Goal: Information Seeking & Learning: Compare options

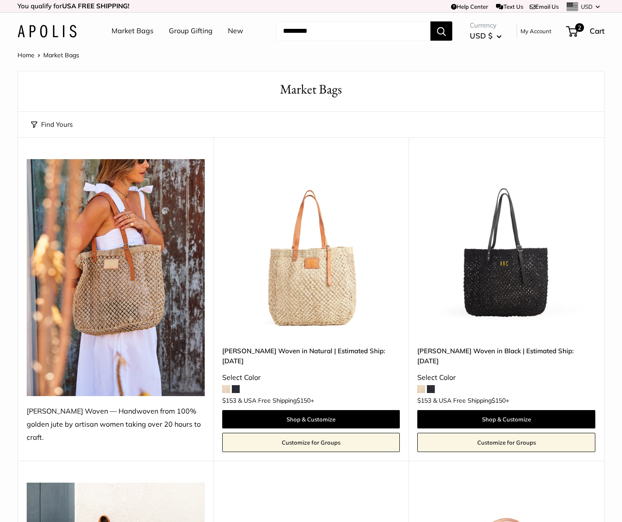
click at [62, 124] on button "Find Yours" at bounding box center [52, 125] width 42 height 12
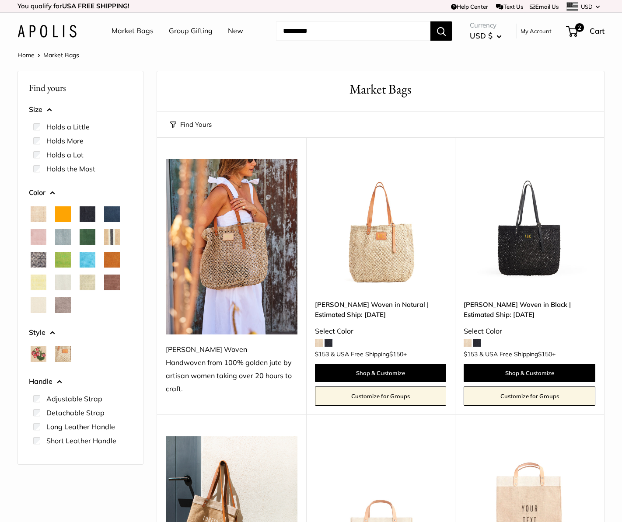
click at [81, 171] on label "Holds the Most" at bounding box center [70, 169] width 49 height 10
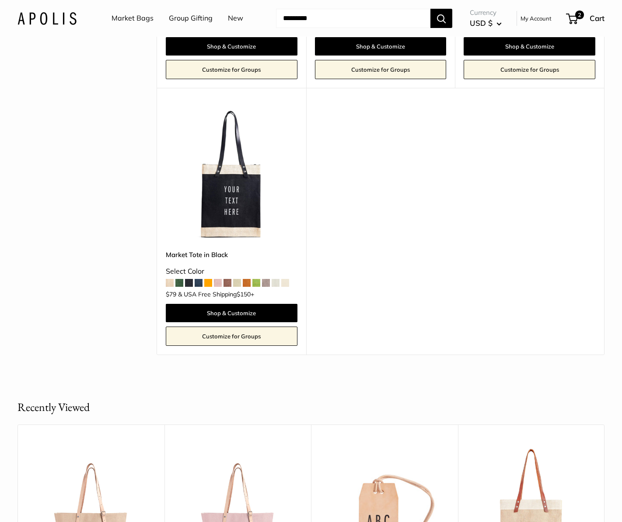
scroll to position [1941, 0]
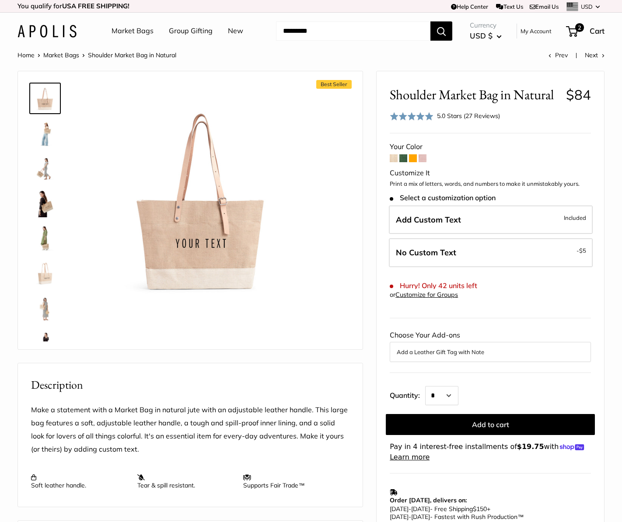
click at [402, 157] on span at bounding box center [403, 158] width 8 height 8
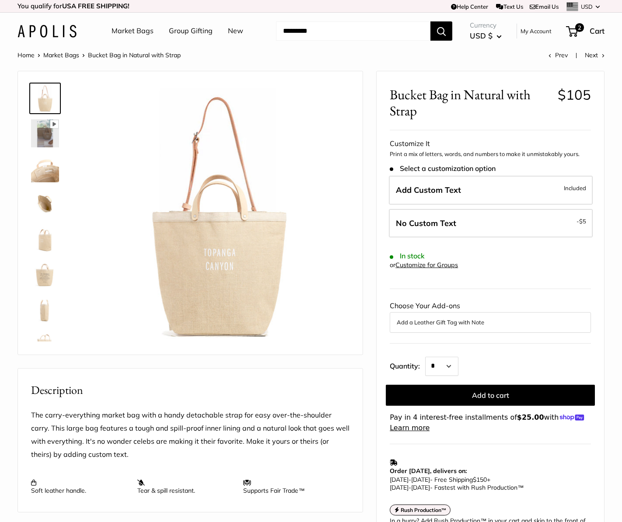
click at [40, 172] on img at bounding box center [45, 168] width 28 height 28
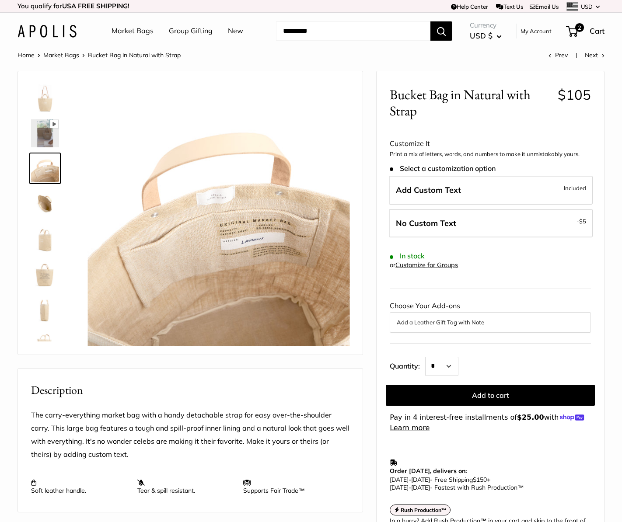
click at [46, 192] on img at bounding box center [45, 203] width 28 height 28
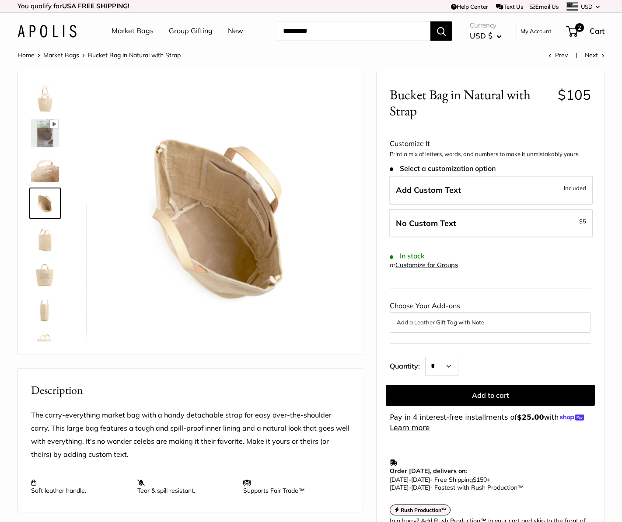
click at [45, 224] on link at bounding box center [44, 238] width 31 height 31
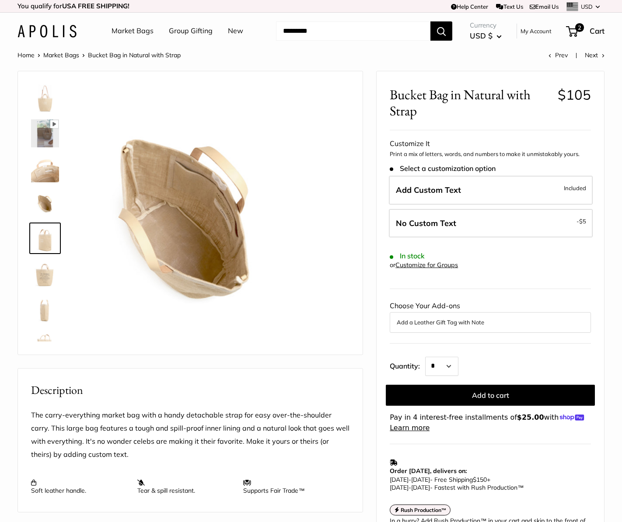
scroll to position [21, 0]
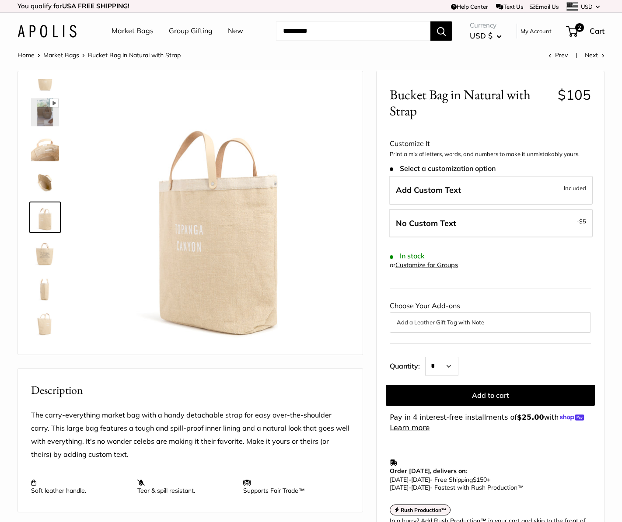
click at [47, 260] on img at bounding box center [45, 252] width 28 height 28
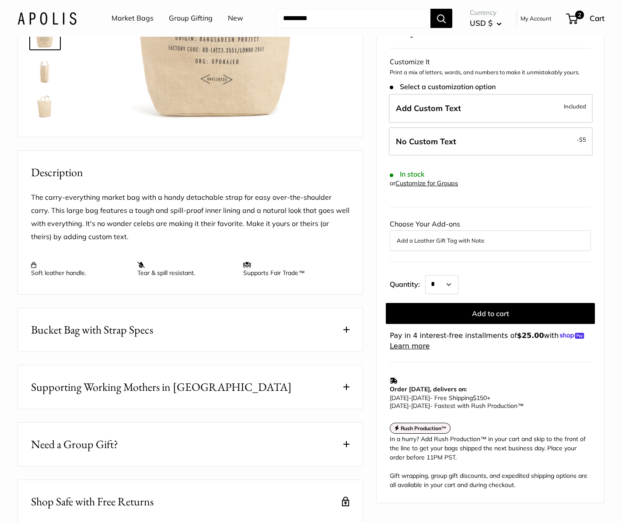
scroll to position [290, 0]
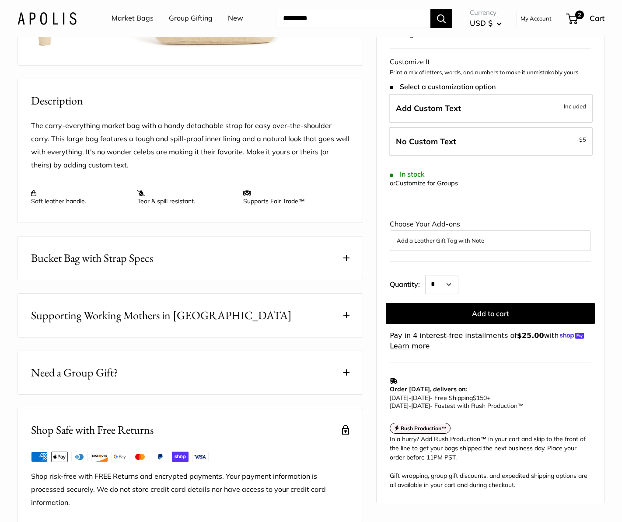
click at [237, 279] on button "Bucket Bag with Strap Specs" at bounding box center [190, 258] width 345 height 43
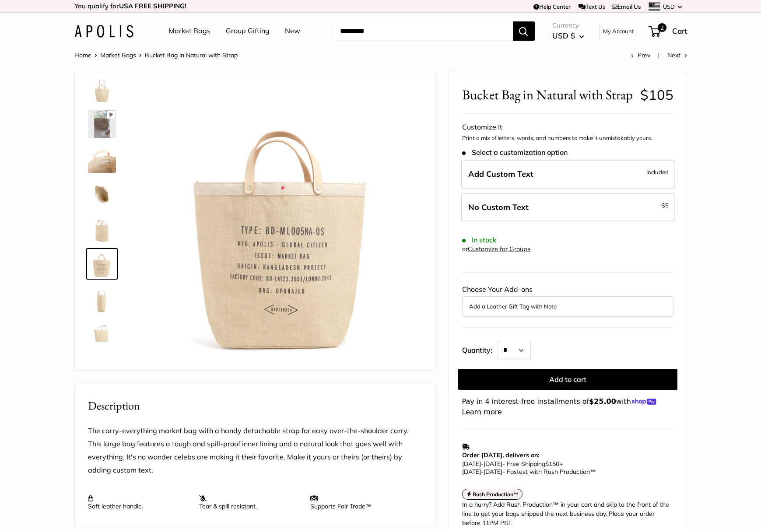
scroll to position [0, 0]
click at [96, 95] on img at bounding box center [102, 98] width 28 height 28
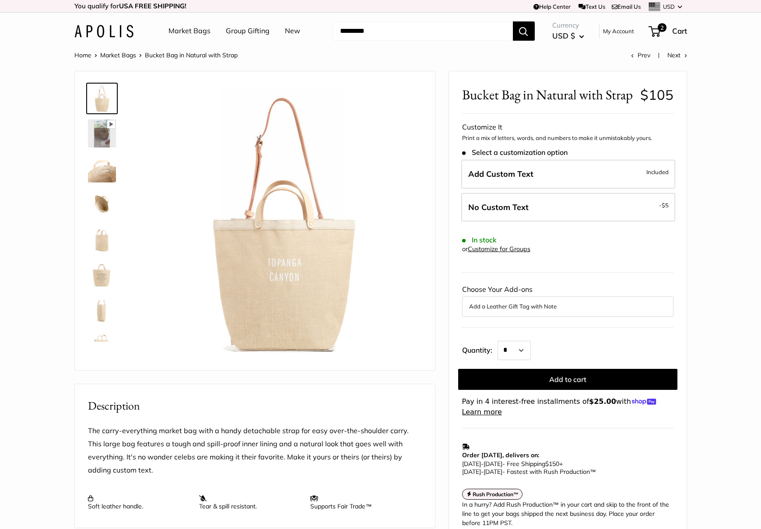
click at [103, 170] on img at bounding box center [102, 168] width 28 height 28
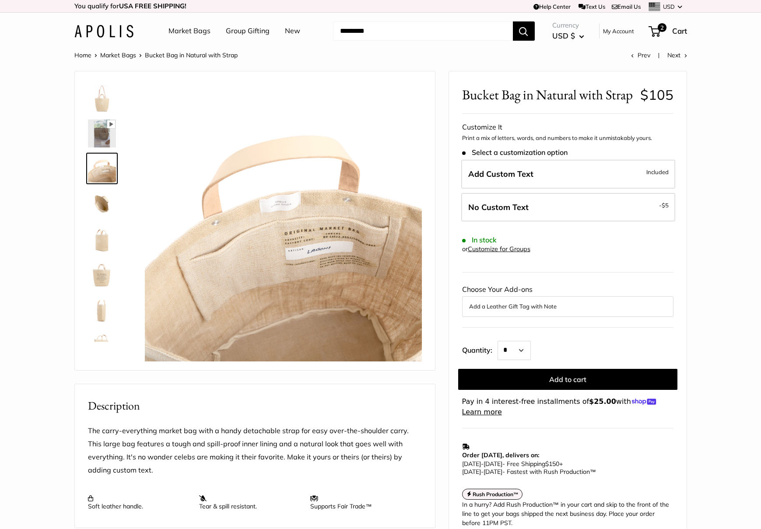
click at [95, 202] on img at bounding box center [102, 203] width 28 height 28
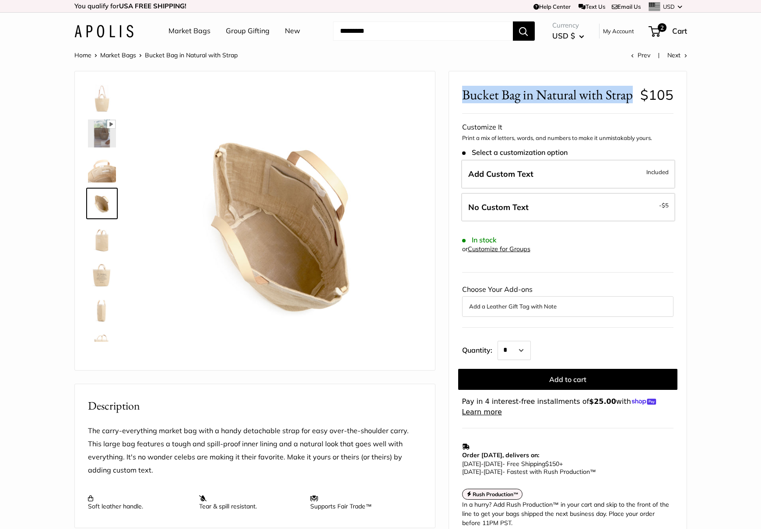
drag, startPoint x: 465, startPoint y: 93, endPoint x: 502, endPoint y: 118, distance: 45.1
click at [502, 103] on span "Bucket Bag in Natural with Strap" at bounding box center [547, 95] width 171 height 16
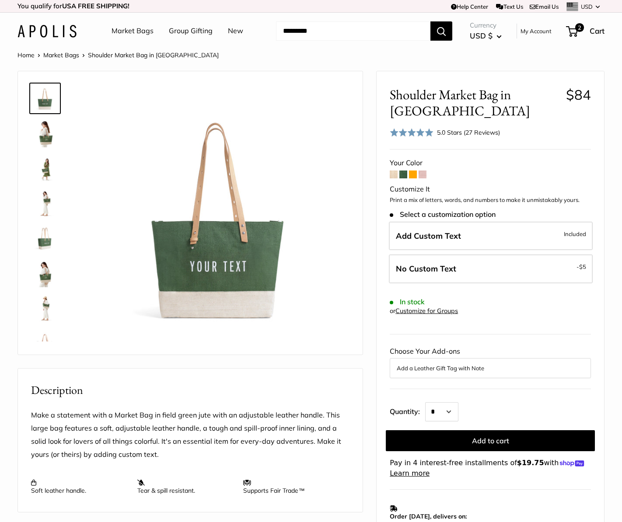
click at [412, 174] on span at bounding box center [413, 175] width 8 height 8
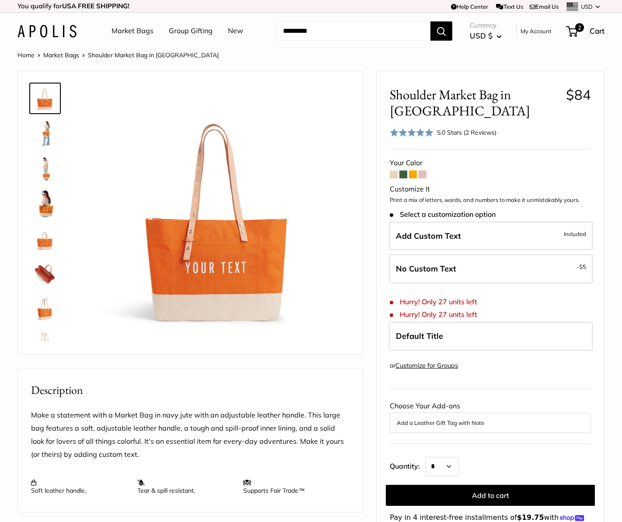
click at [398, 160] on form "Your Color Customize It Print a mix of letters, words, and numbers to make it u…" at bounding box center [490, 345] width 201 height 377
click at [396, 171] on span at bounding box center [394, 175] width 8 height 8
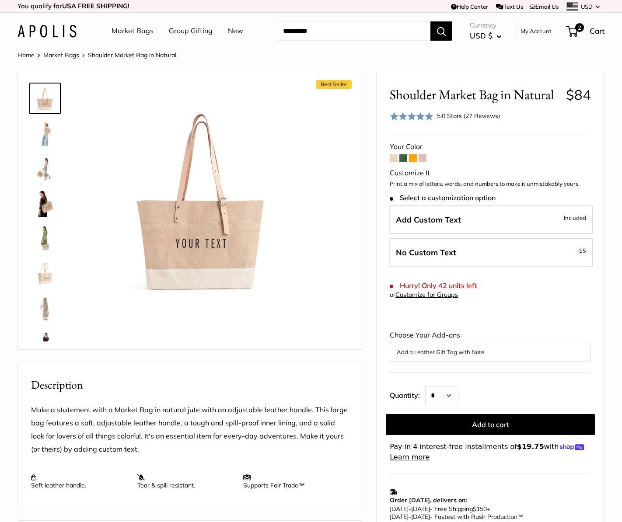
click at [45, 238] on img at bounding box center [45, 238] width 28 height 28
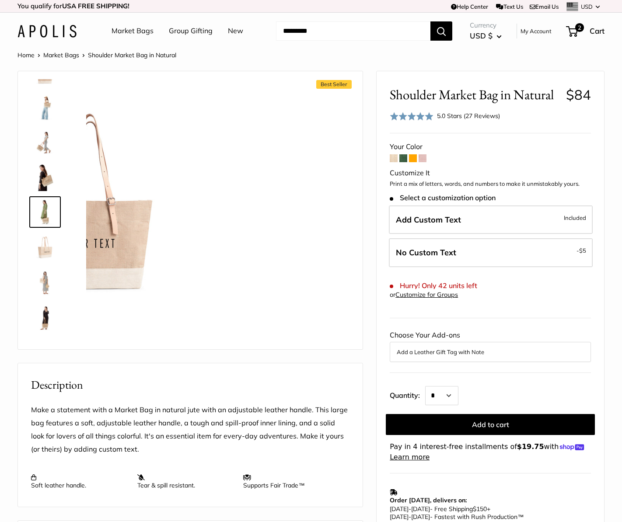
scroll to position [27, 0]
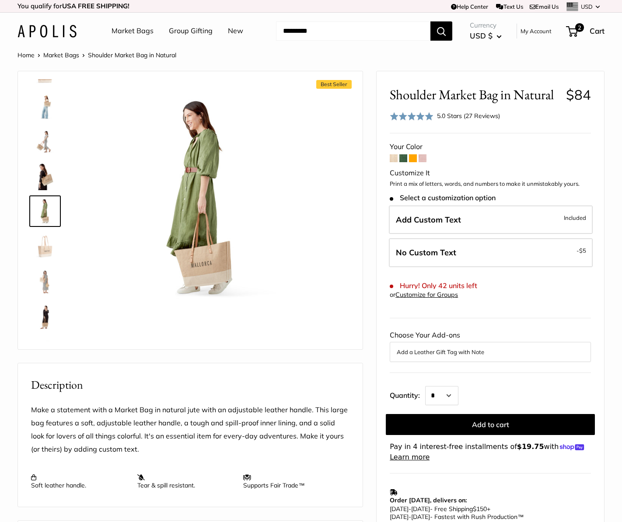
click at [45, 177] on img at bounding box center [45, 176] width 28 height 28
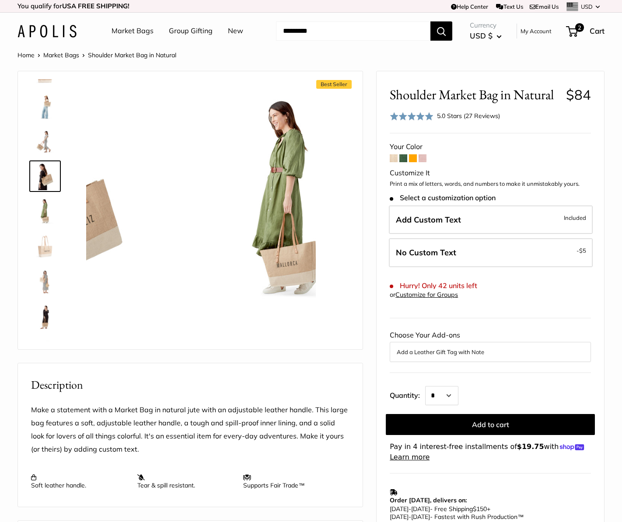
scroll to position [0, 0]
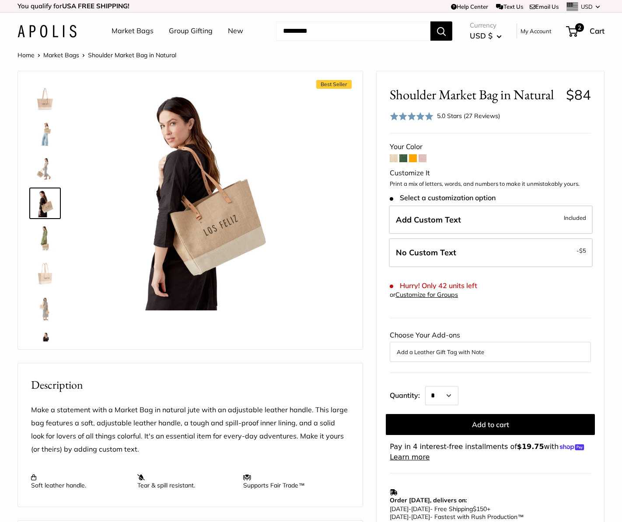
click at [46, 320] on img at bounding box center [45, 308] width 28 height 28
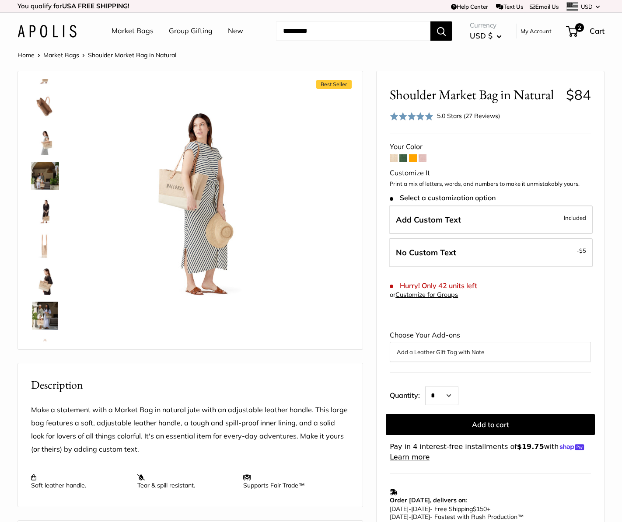
scroll to position [336, 0]
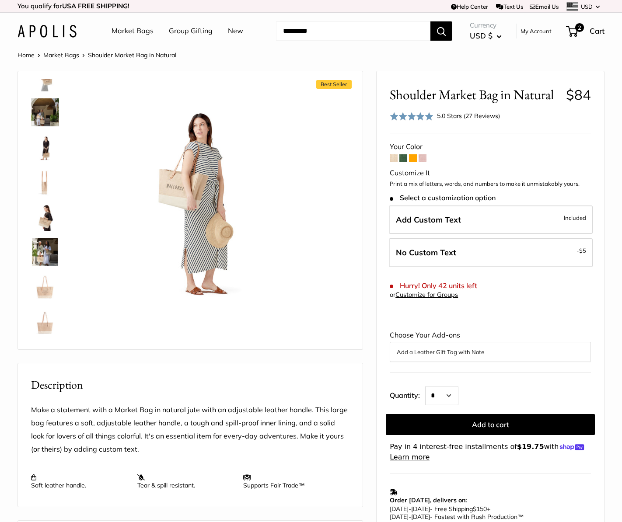
click at [46, 280] on img at bounding box center [45, 287] width 28 height 28
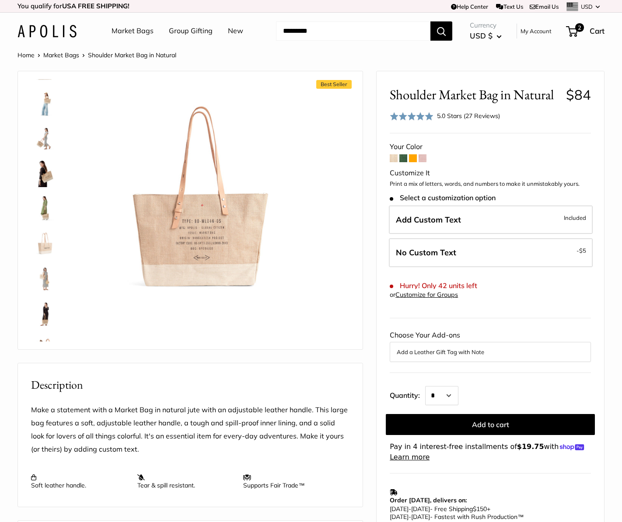
scroll to position [0, 0]
click at [43, 104] on img at bounding box center [45, 98] width 28 height 28
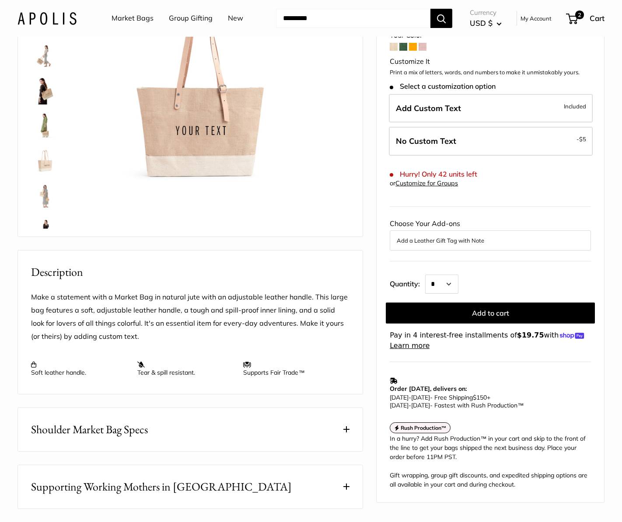
scroll to position [180, 0]
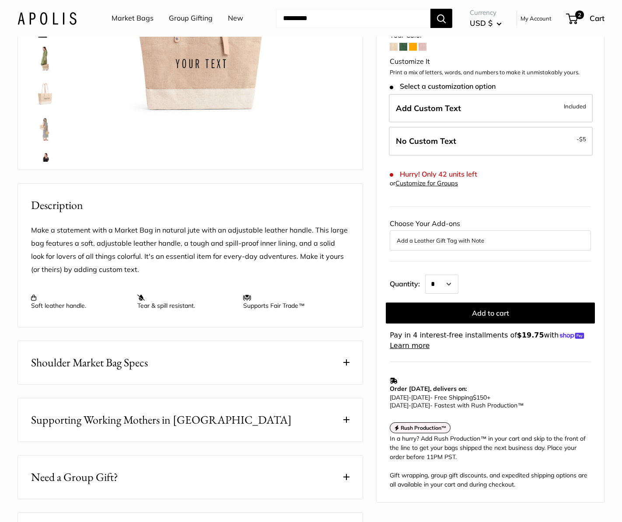
click at [128, 363] on span "Shoulder Market Bag Specs" at bounding box center [89, 362] width 117 height 17
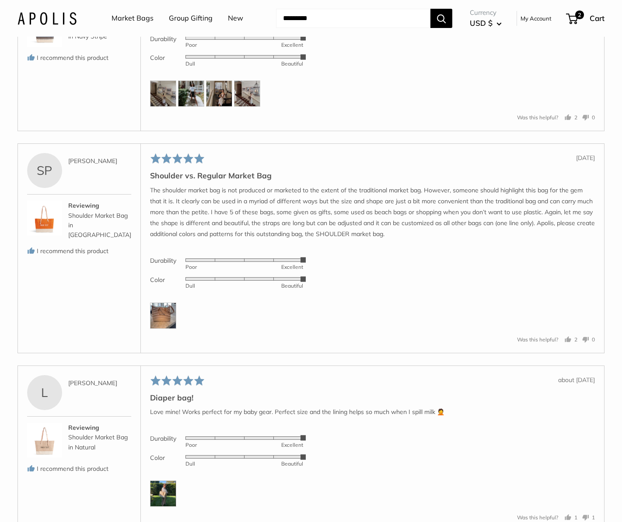
scroll to position [1623, 0]
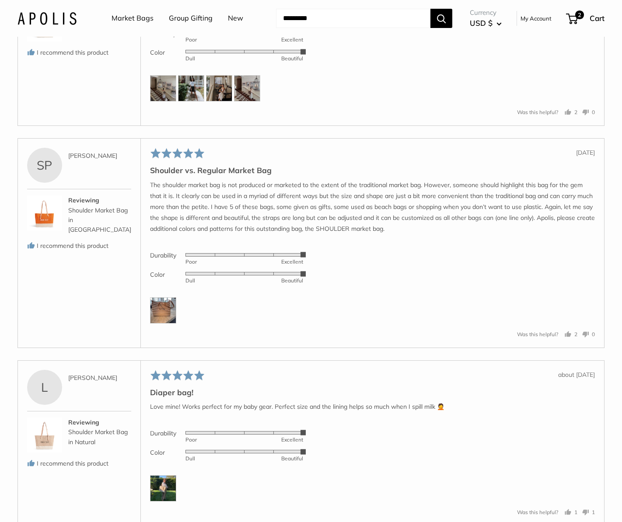
click at [169, 475] on img at bounding box center [163, 488] width 26 height 26
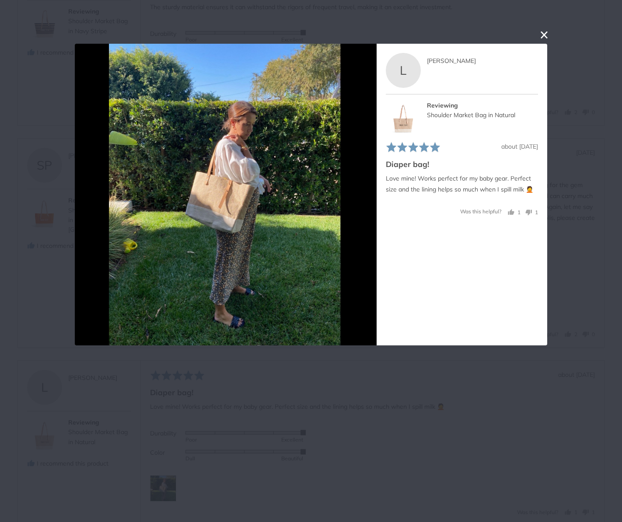
click at [544, 38] on button "close this modal window" at bounding box center [544, 35] width 10 height 10
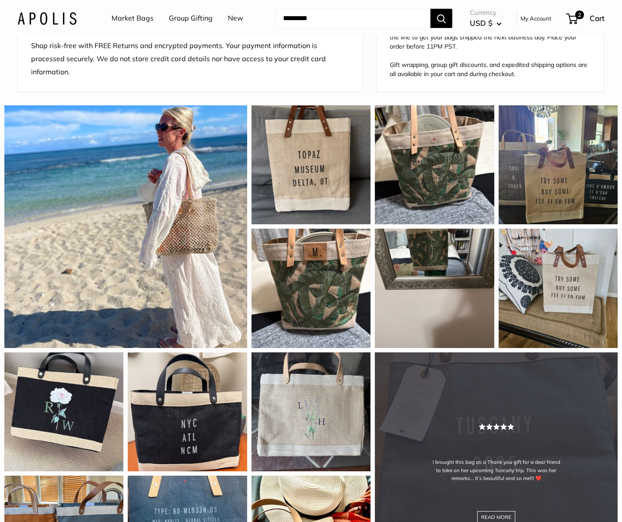
scroll to position [0, 0]
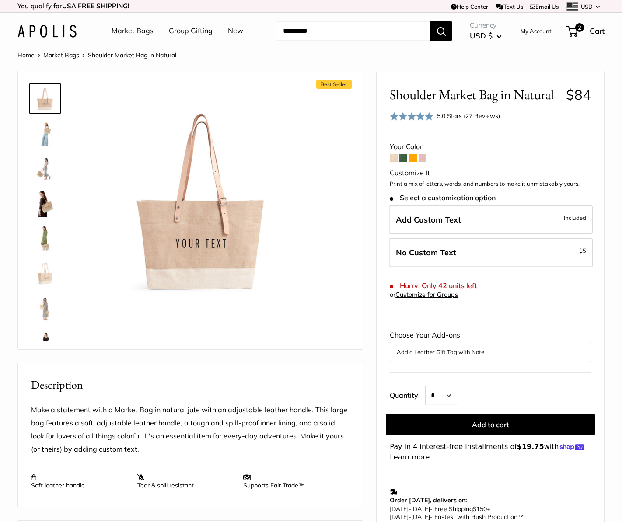
click at [448, 100] on span "Shoulder Market Bag in Natural" at bounding box center [474, 95] width 169 height 16
copy h2 "Shoulder Market Bag in Natural"
